Goal: Information Seeking & Learning: Stay updated

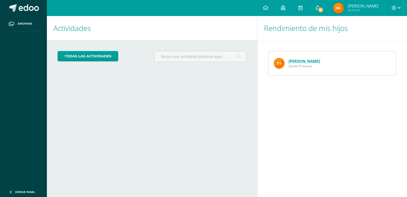
click at [318, 9] on icon at bounding box center [318, 7] width 4 height 5
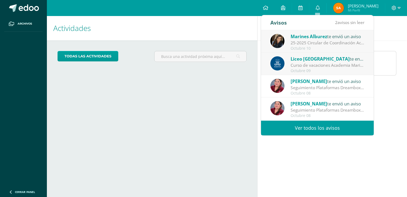
click at [314, 63] on div "Curso de vacaciones Academia Marista: Estimadas familias [DEMOGRAPHIC_DATA] les…" at bounding box center [328, 65] width 74 height 6
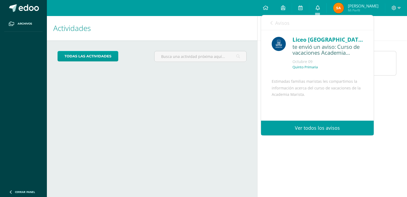
click at [320, 9] on link "0" at bounding box center [317, 8] width 17 height 16
click at [333, 127] on link "Ver todos los avisos" at bounding box center [317, 127] width 113 height 15
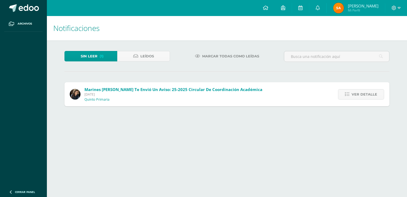
click at [400, 5] on div at bounding box center [396, 8] width 22 height 16
click at [399, 6] on icon at bounding box center [399, 8] width 3 height 5
click at [388, 37] on span "Cerrar sesión" at bounding box center [383, 36] width 24 height 5
